Goal: Information Seeking & Learning: Learn about a topic

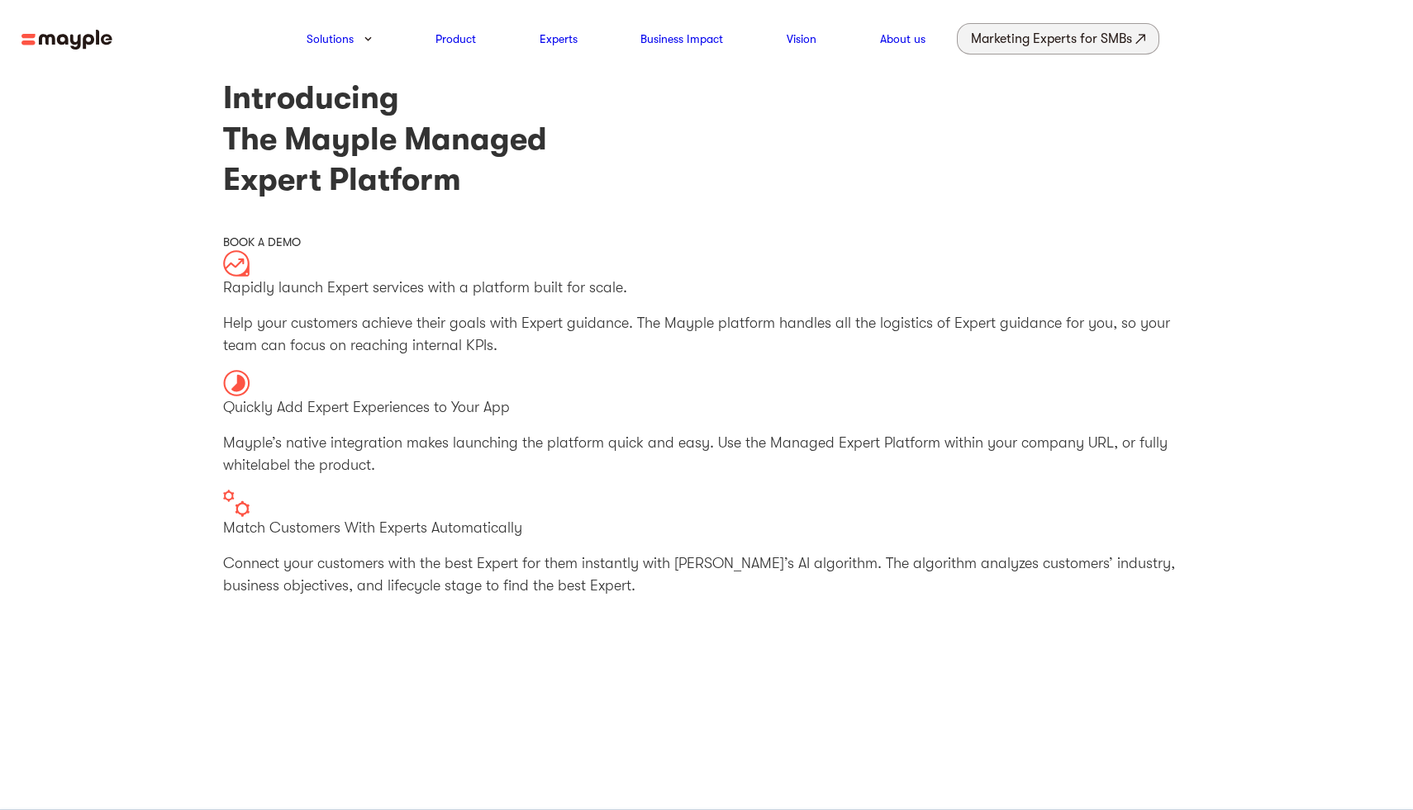
click at [1056, 45] on div "Marketing Experts for SMBs" at bounding box center [1051, 38] width 161 height 23
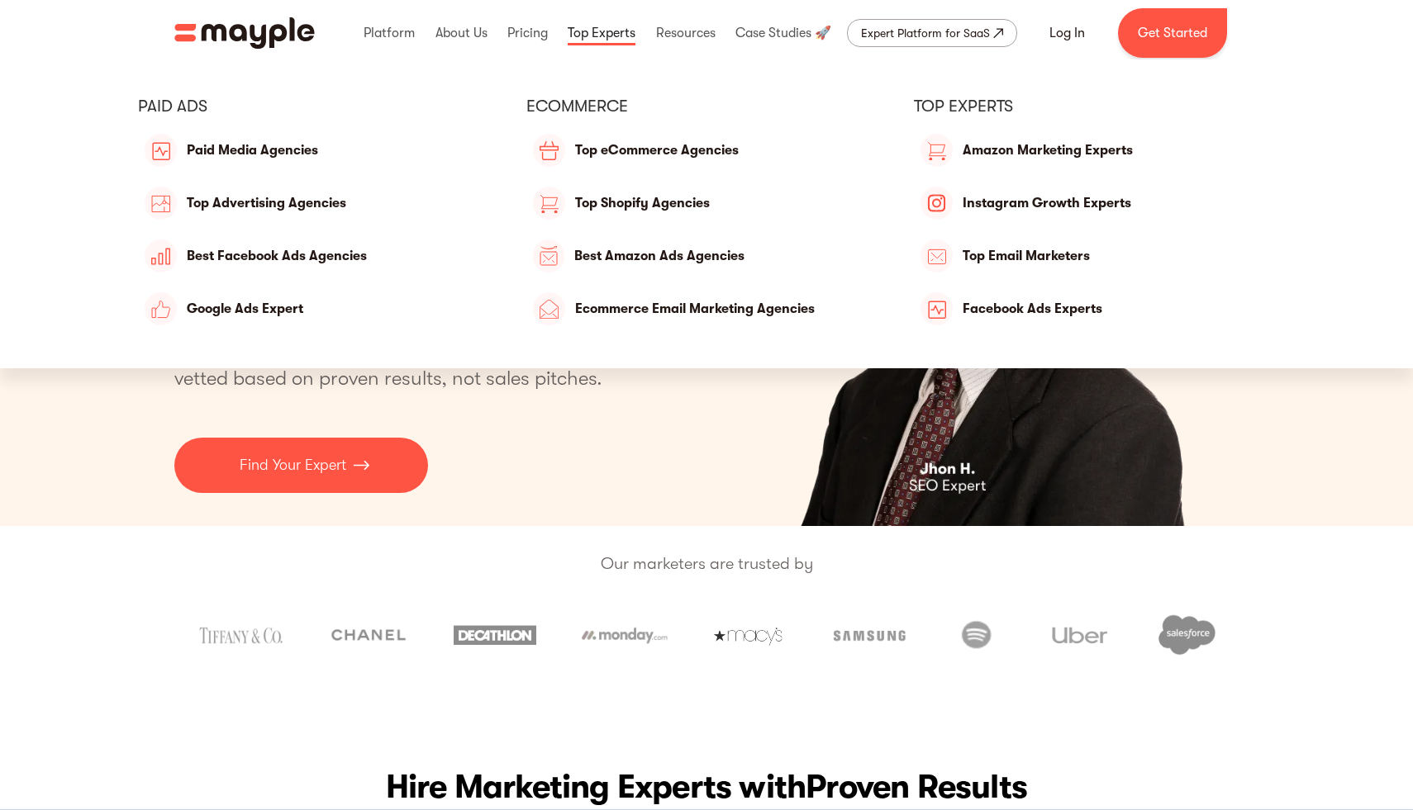
scroll to position [1, 0]
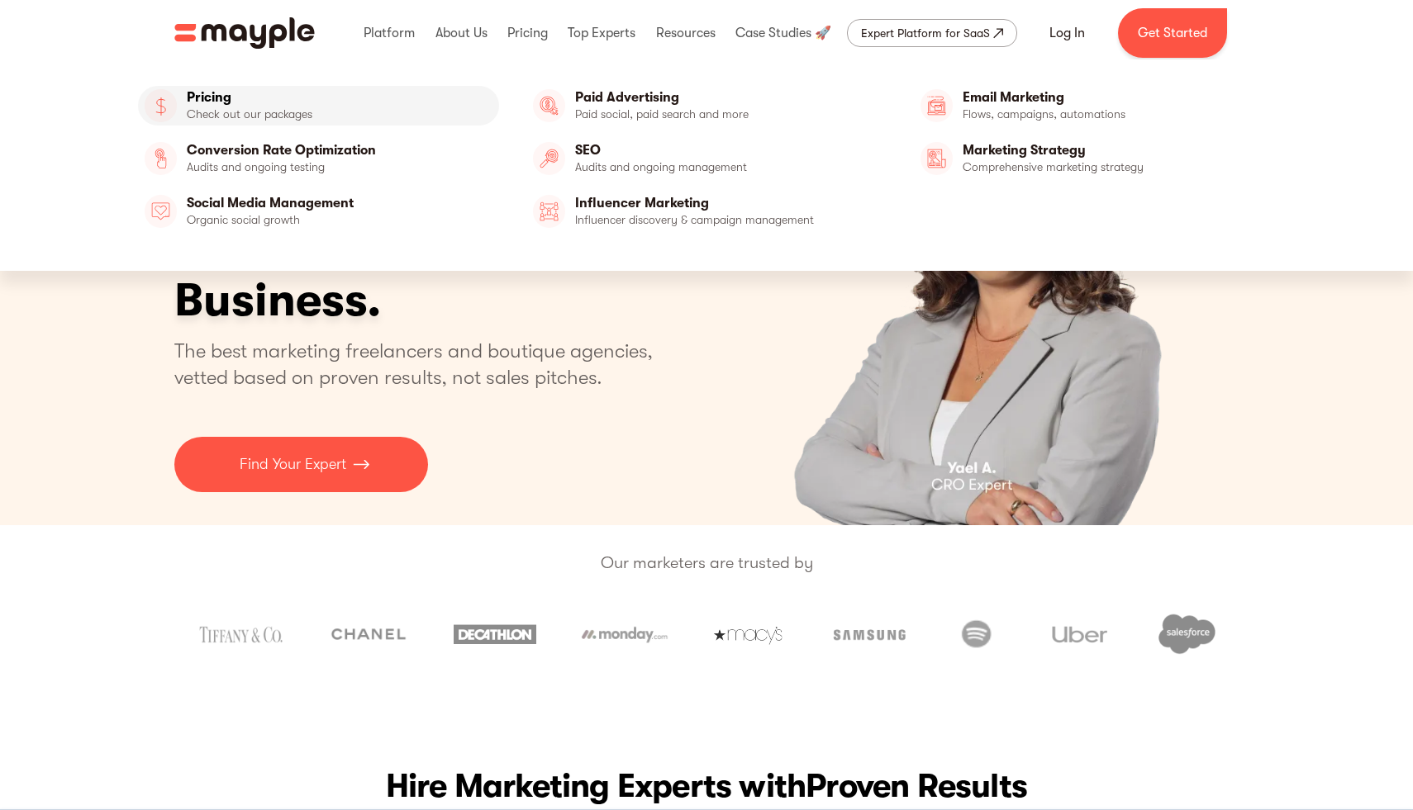
click at [276, 109] on link "Pricing" at bounding box center [318, 106] width 361 height 40
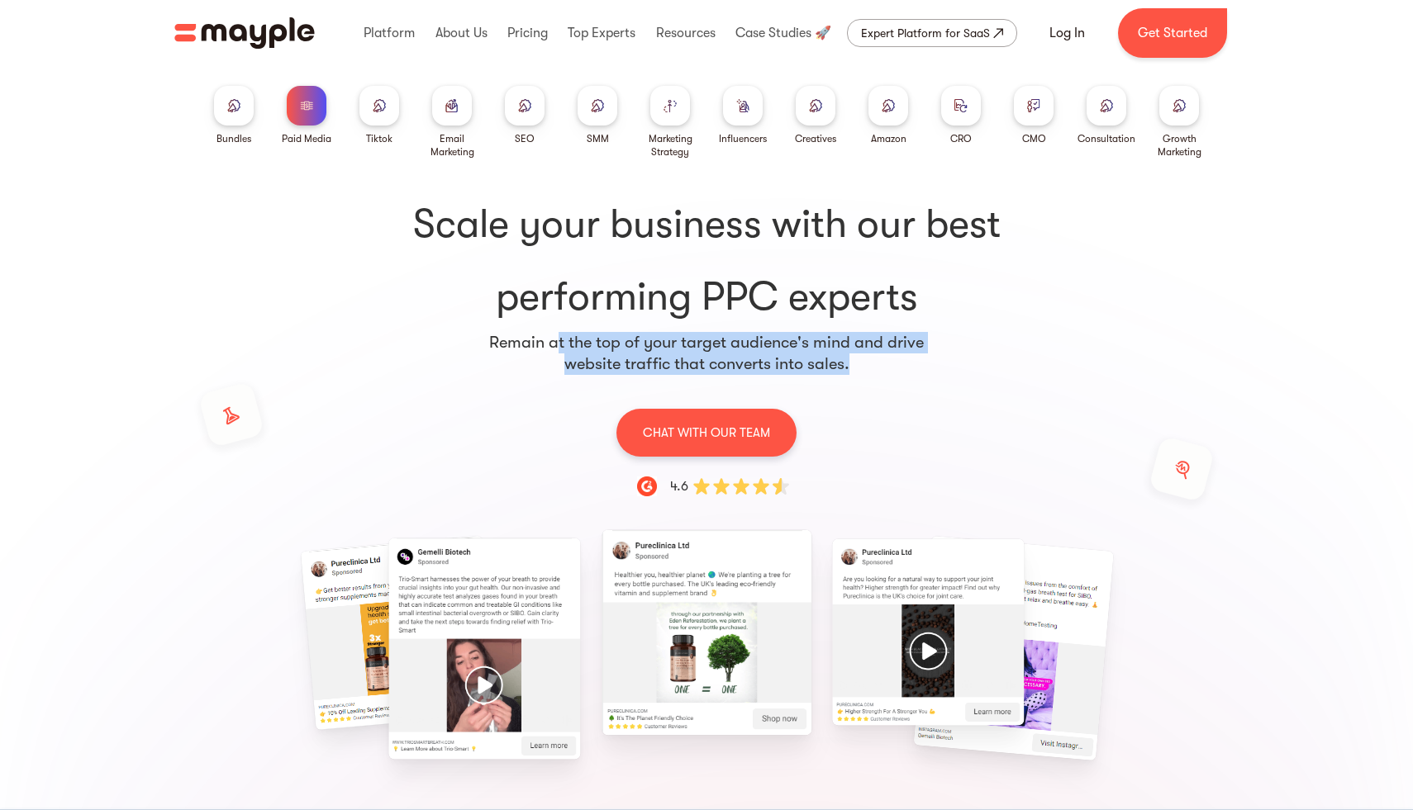
drag, startPoint x: 558, startPoint y: 343, endPoint x: 915, endPoint y: 356, distance: 357.1
click at [915, 356] on p "Remain at the top of your target audience's mind and drive website traffic that…" at bounding box center [706, 353] width 436 height 43
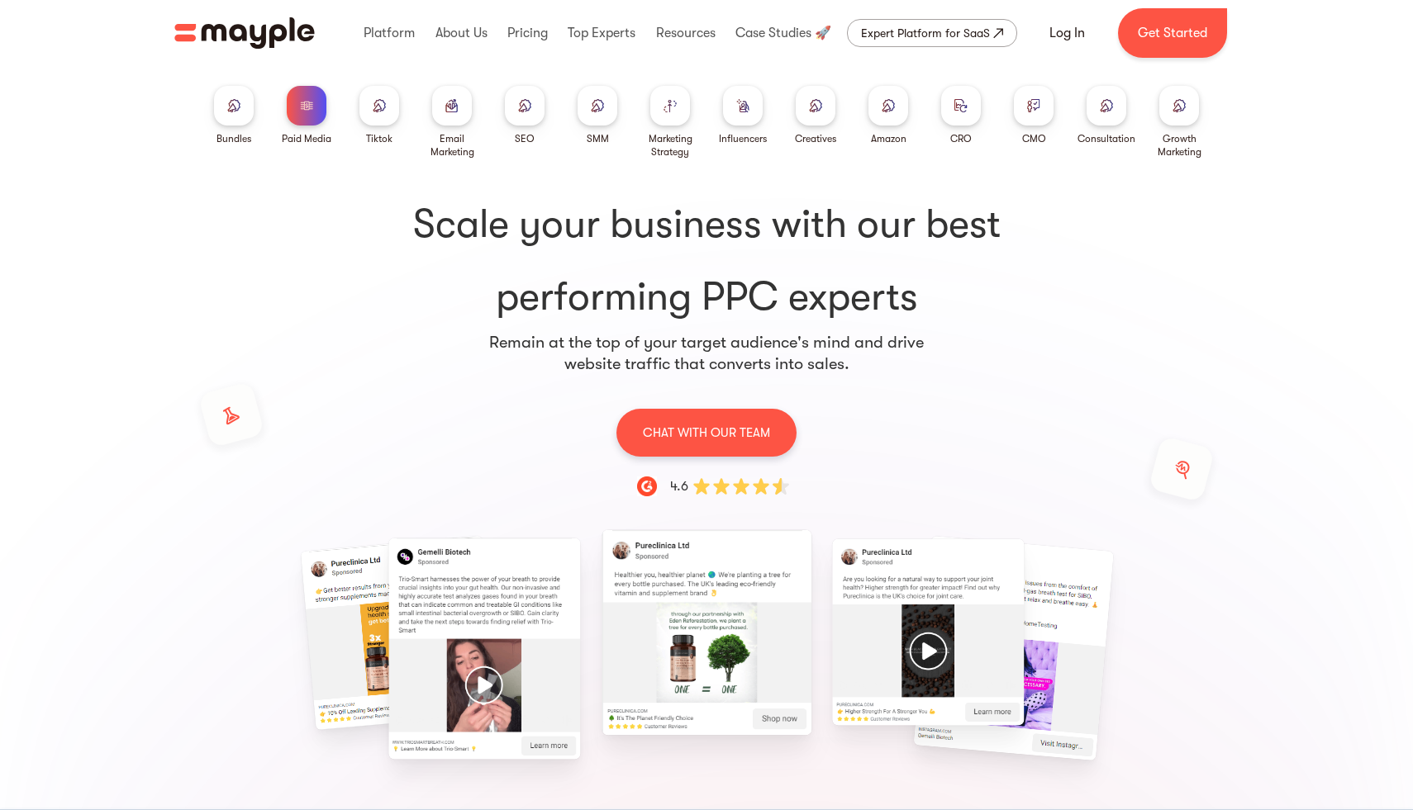
click at [934, 383] on div "Scale your business with our best performing PPC experts Remain at the top of y…" at bounding box center [706, 633] width 1057 height 948
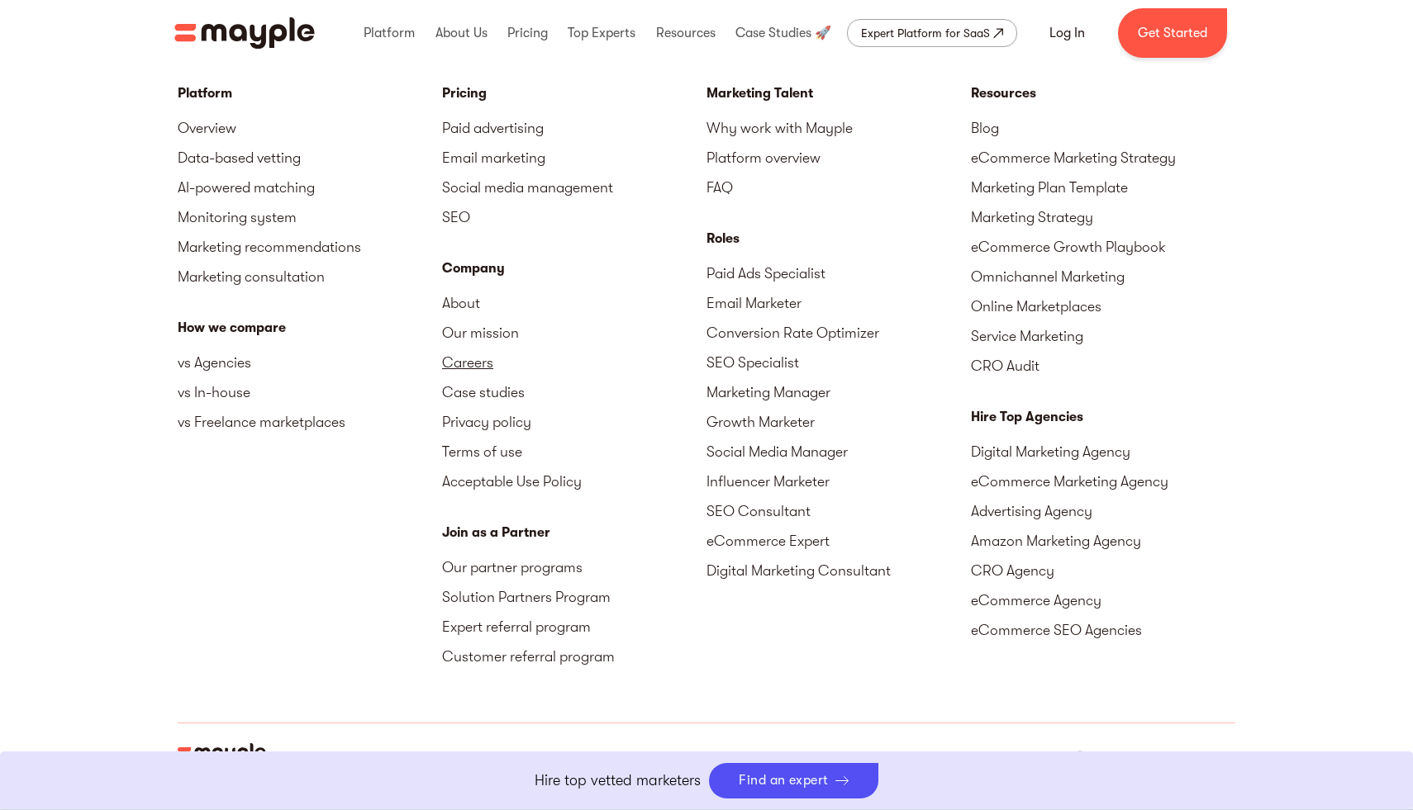
scroll to position [5597, 0]
click at [511, 554] on link "Our partner programs" at bounding box center [574, 569] width 264 height 30
click at [566, 614] on link "Expert referral program" at bounding box center [574, 629] width 264 height 30
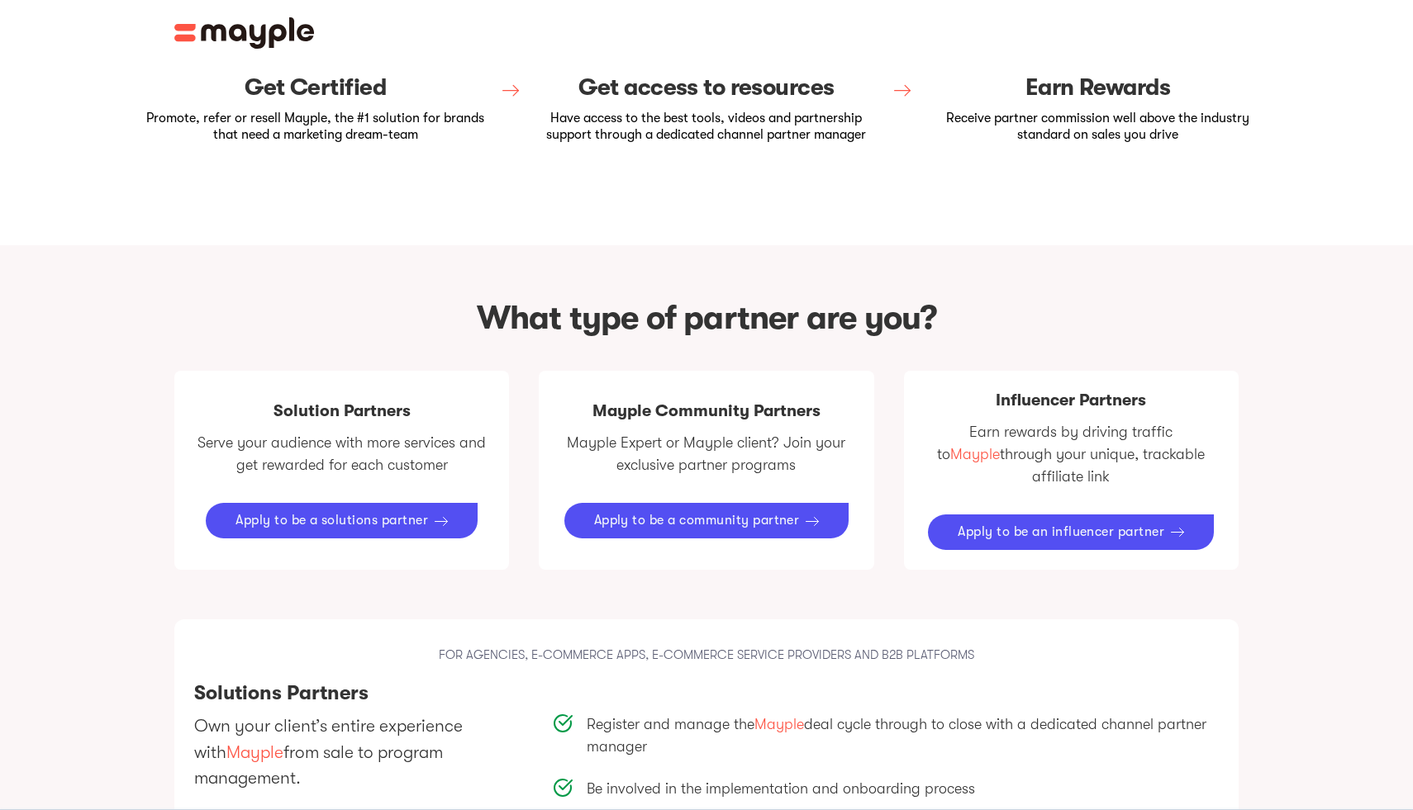
scroll to position [311, 0]
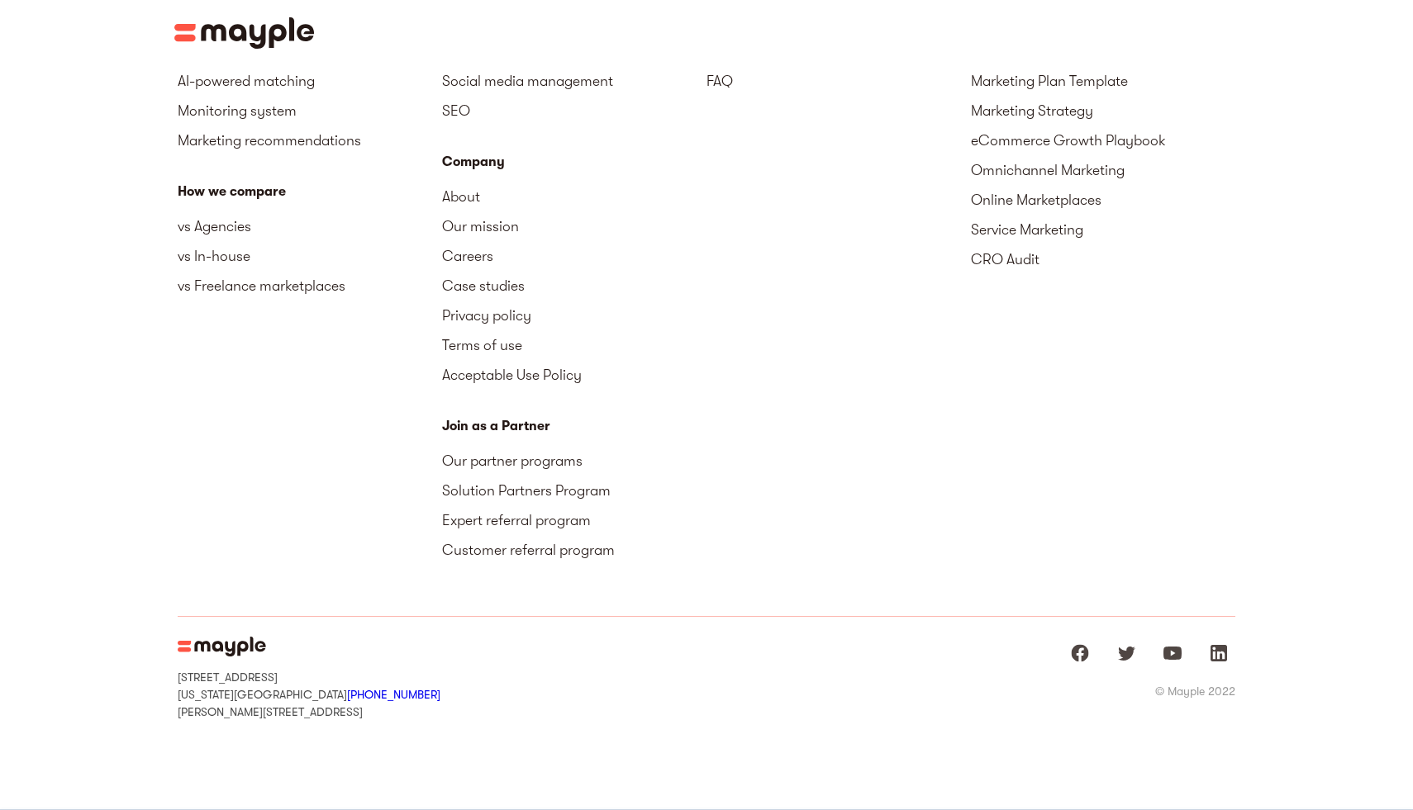
scroll to position [2680, 0]
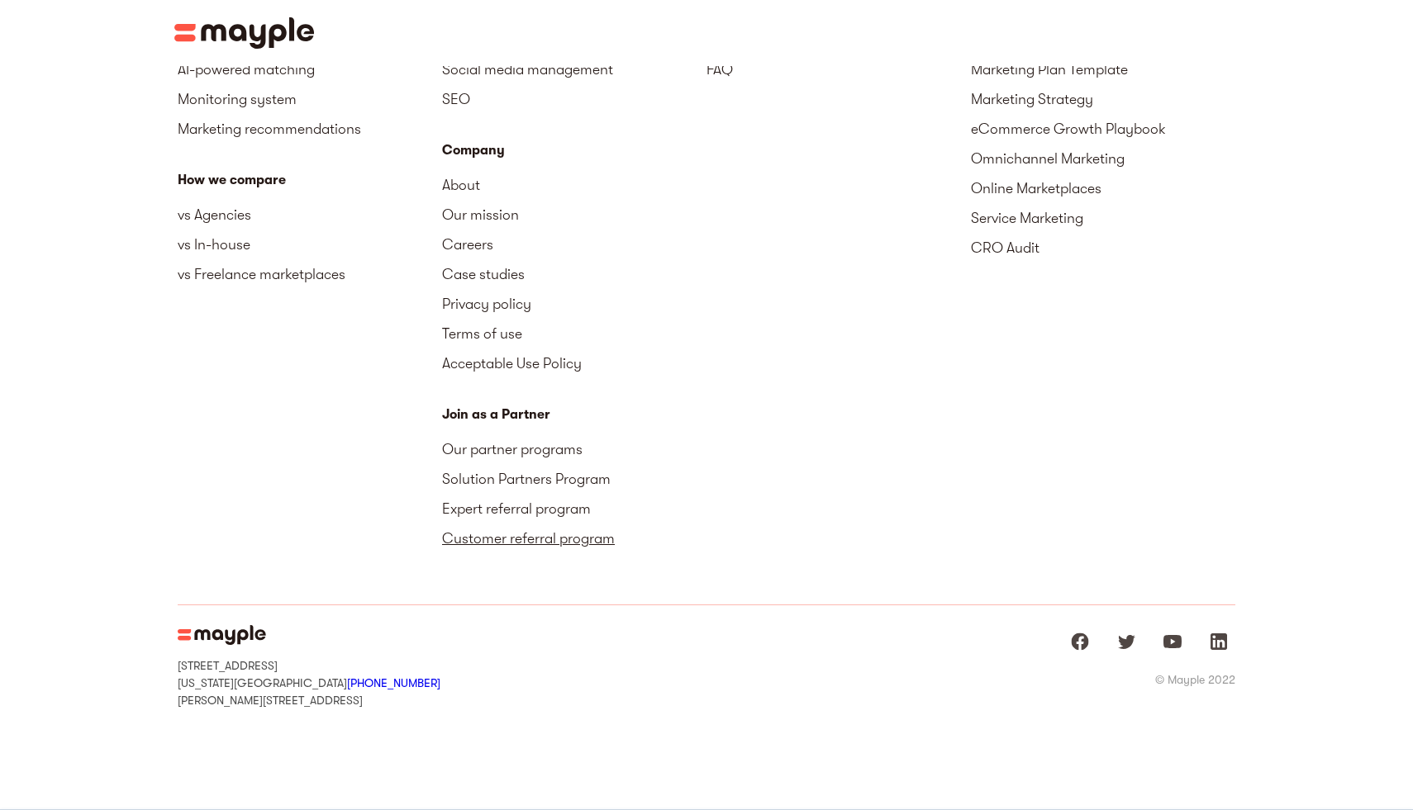
click at [552, 539] on link "Customer referral program" at bounding box center [574, 539] width 264 height 30
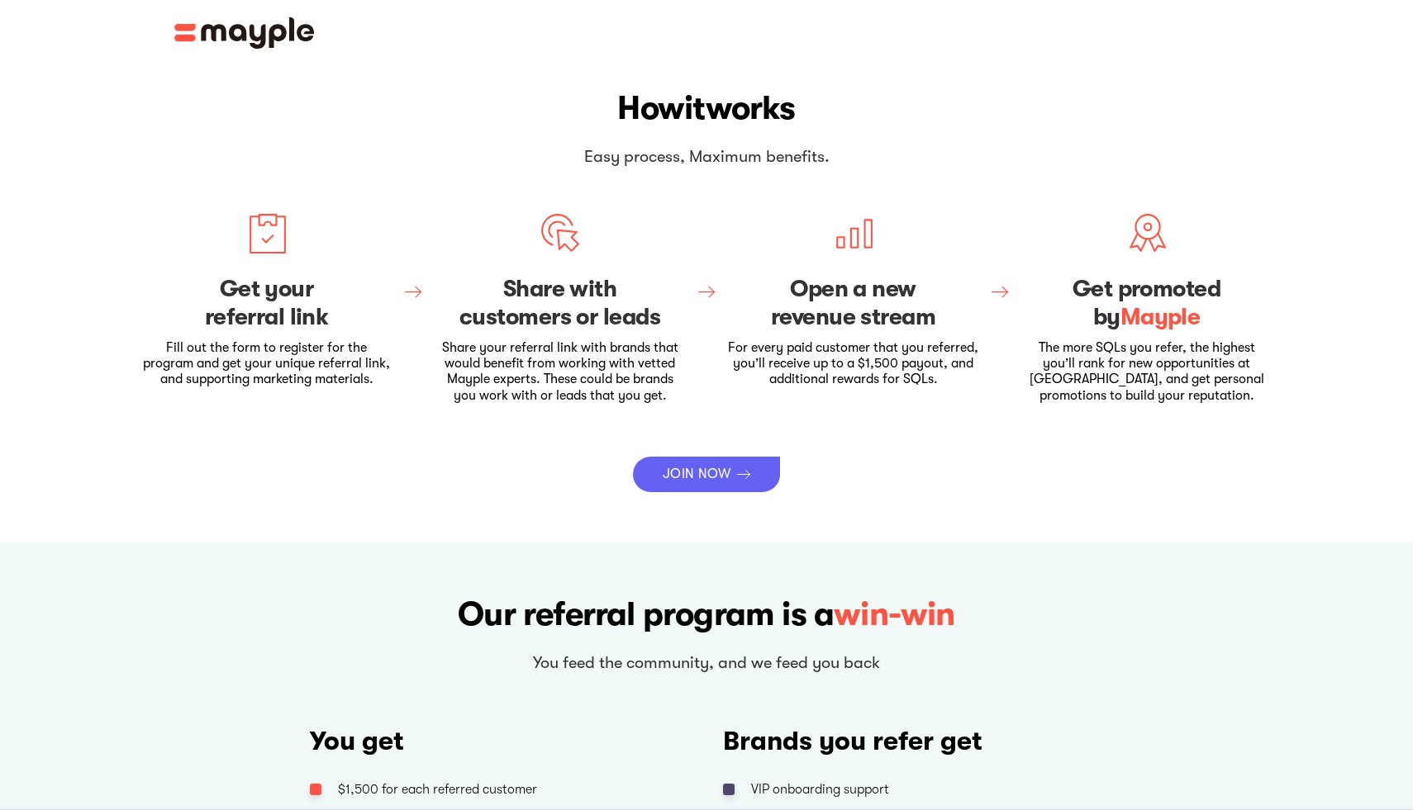
scroll to position [0, 0]
